Goal: Information Seeking & Learning: Learn about a topic

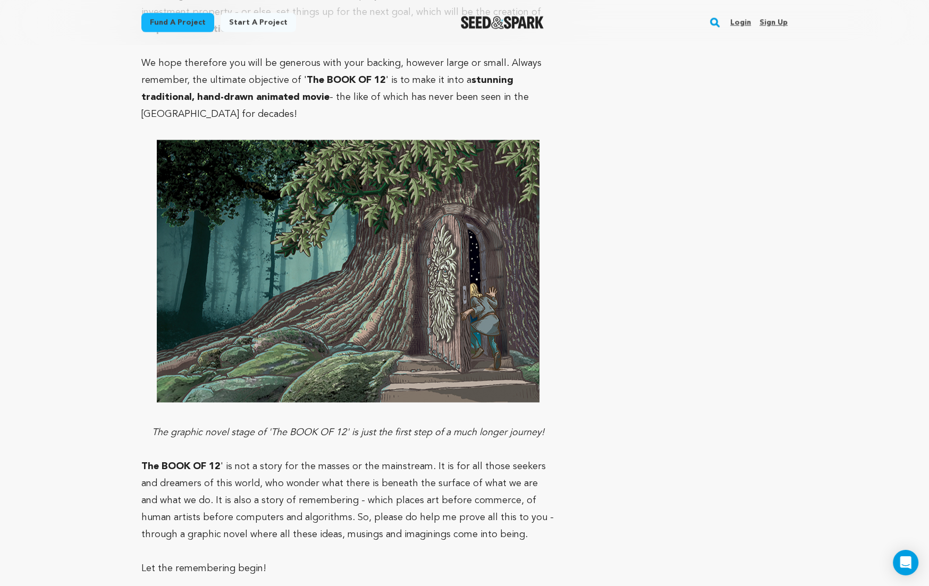
scroll to position [6305, 0]
